Goal: Task Accomplishment & Management: Manage account settings

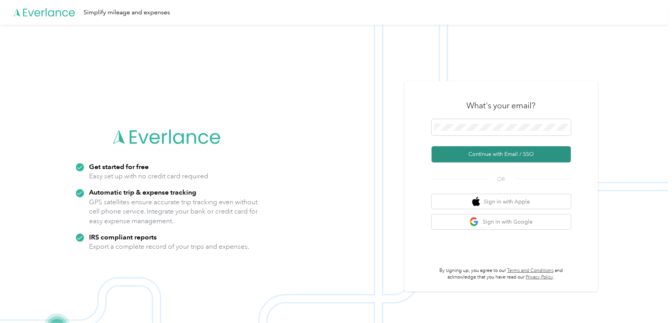
click at [484, 153] on button "Continue with Email / SSO" at bounding box center [500, 154] width 139 height 16
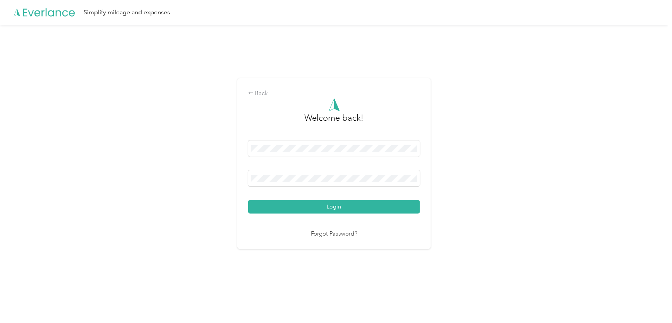
click at [248, 200] on button "Login" at bounding box center [334, 207] width 172 height 14
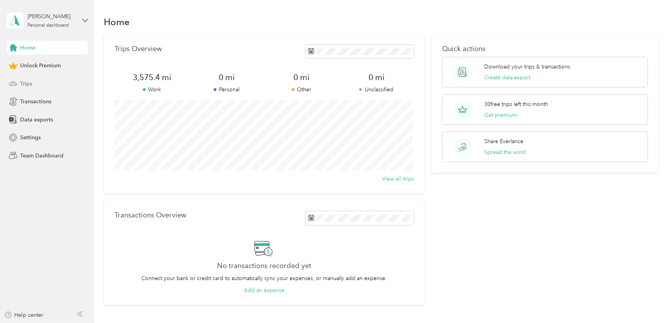
click at [28, 82] on span "Trips" at bounding box center [26, 84] width 12 height 8
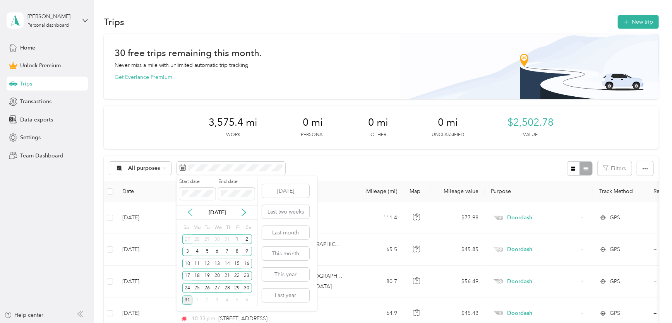
click at [190, 211] on icon at bounding box center [190, 212] width 8 height 8
click at [197, 276] on div "21" at bounding box center [197, 276] width 10 height 10
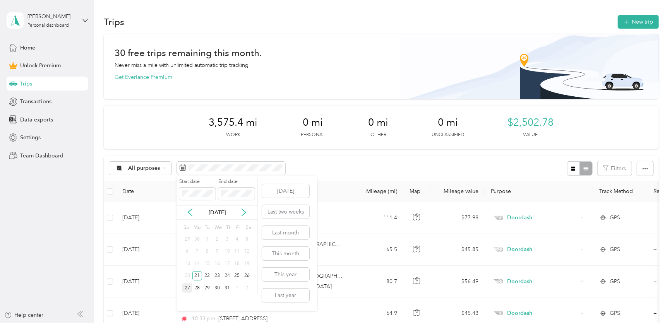
click at [187, 286] on div "27" at bounding box center [187, 288] width 10 height 10
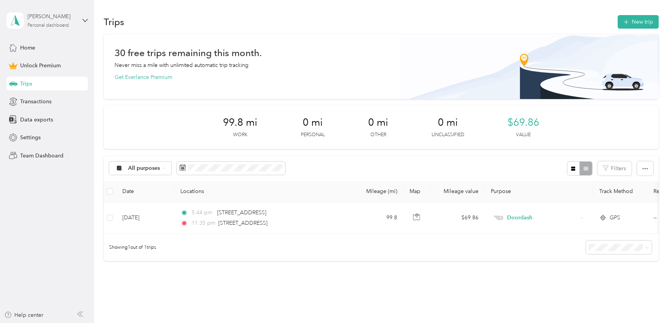
click at [46, 20] on div "[PERSON_NAME]" at bounding box center [51, 16] width 48 height 8
click at [34, 63] on div "Log out" at bounding box center [28, 61] width 30 height 8
